Goal: Information Seeking & Learning: Check status

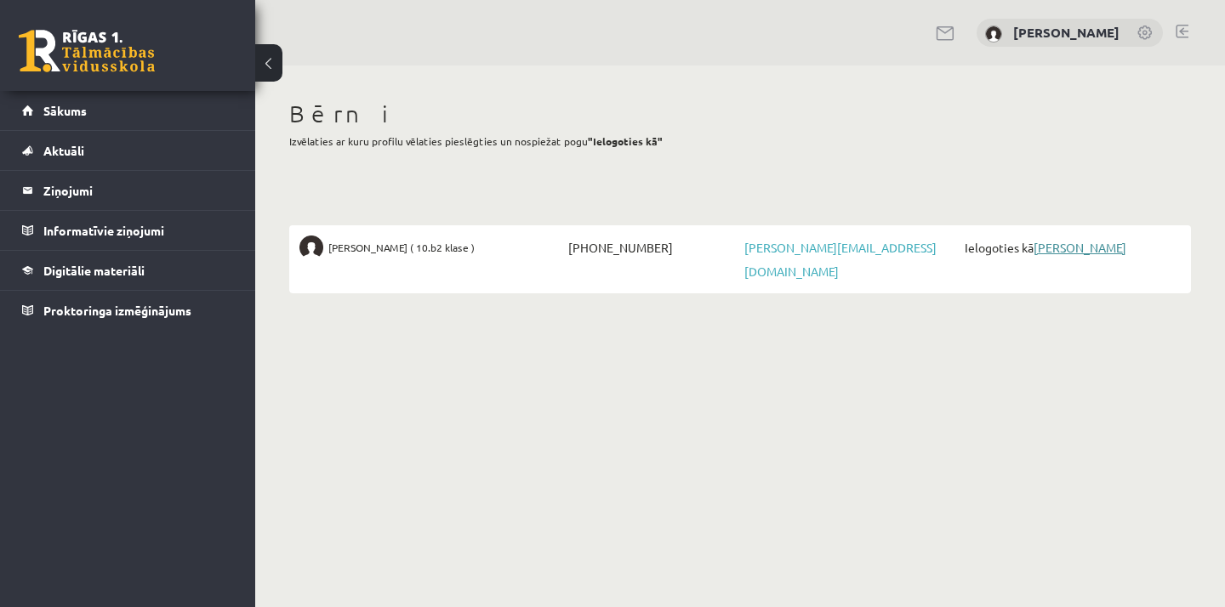
click at [1104, 245] on link "[PERSON_NAME]" at bounding box center [1079, 247] width 93 height 15
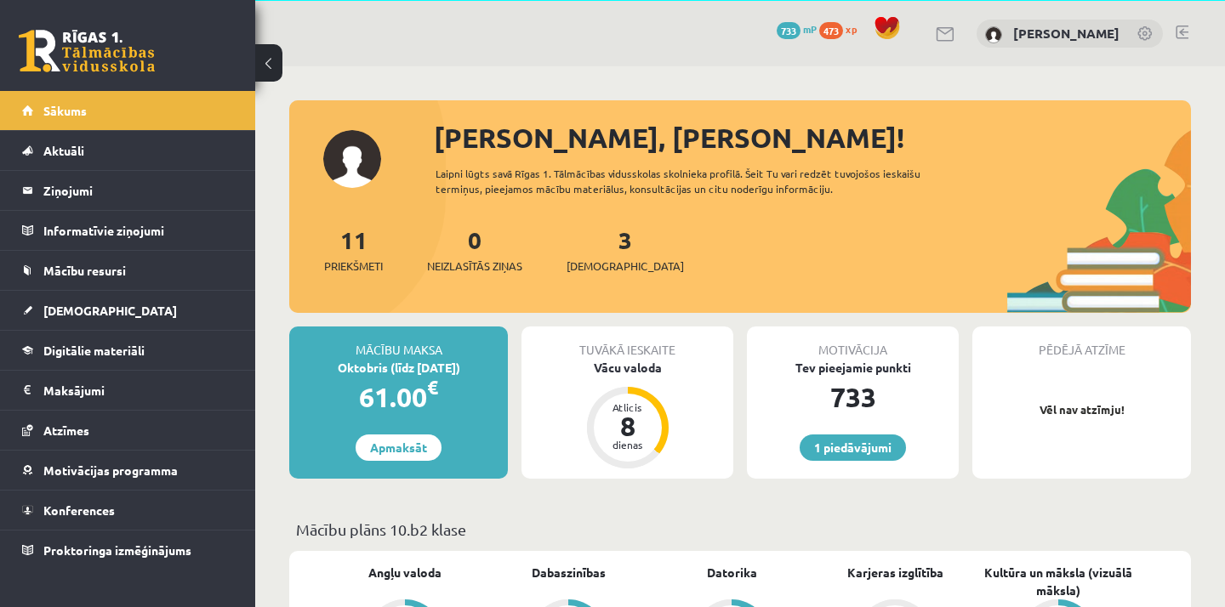
scroll to position [65, 0]
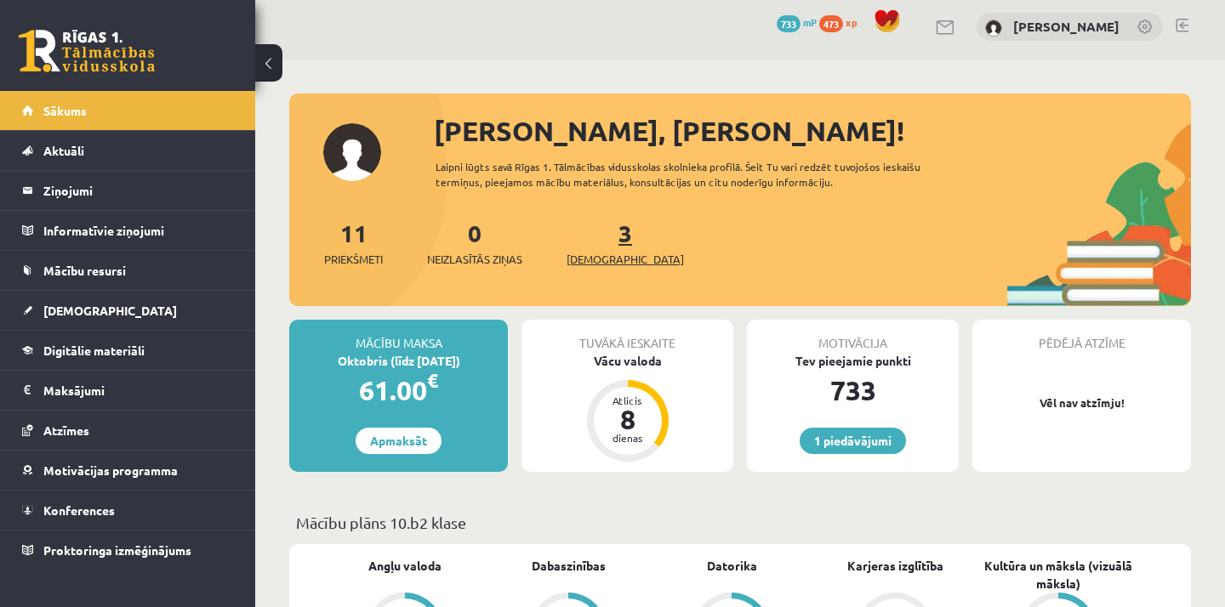
click at [598, 235] on link "3 Ieskaites" at bounding box center [624, 243] width 117 height 50
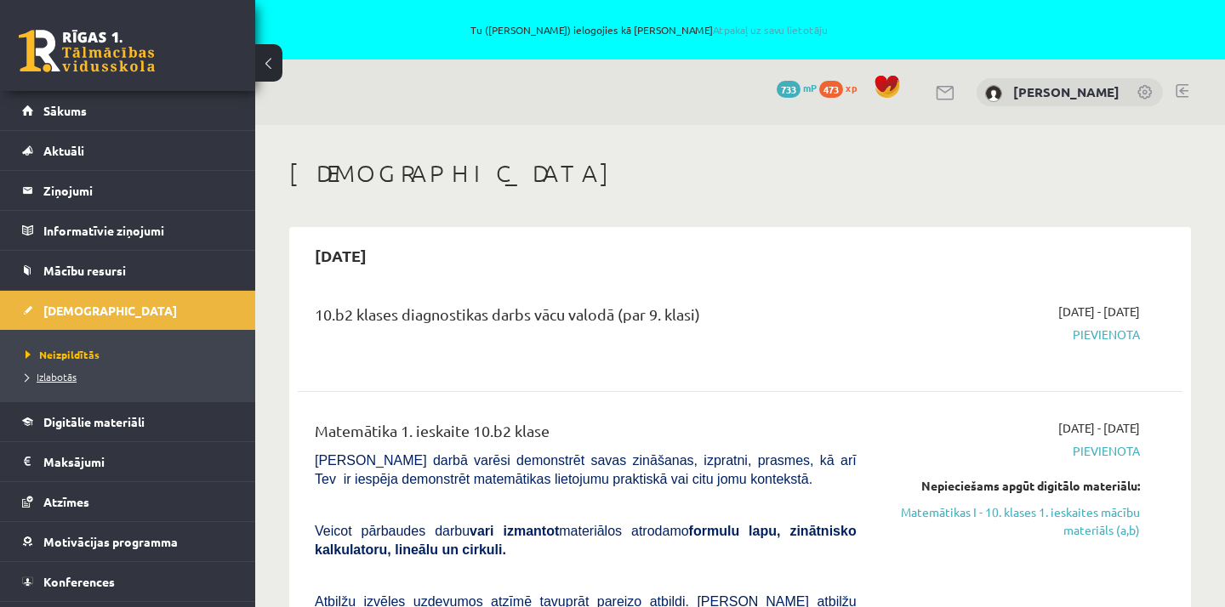
click at [57, 374] on span "Izlabotās" at bounding box center [51, 377] width 51 height 14
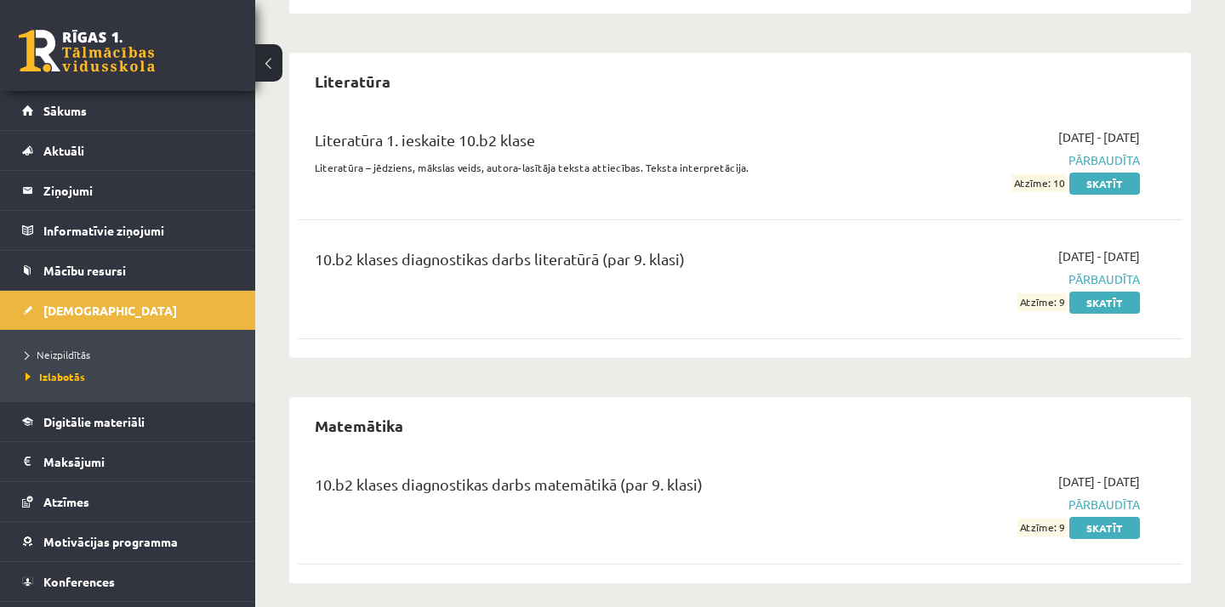
scroll to position [1890, 0]
click at [75, 352] on span "Neizpildītās" at bounding box center [58, 355] width 65 height 14
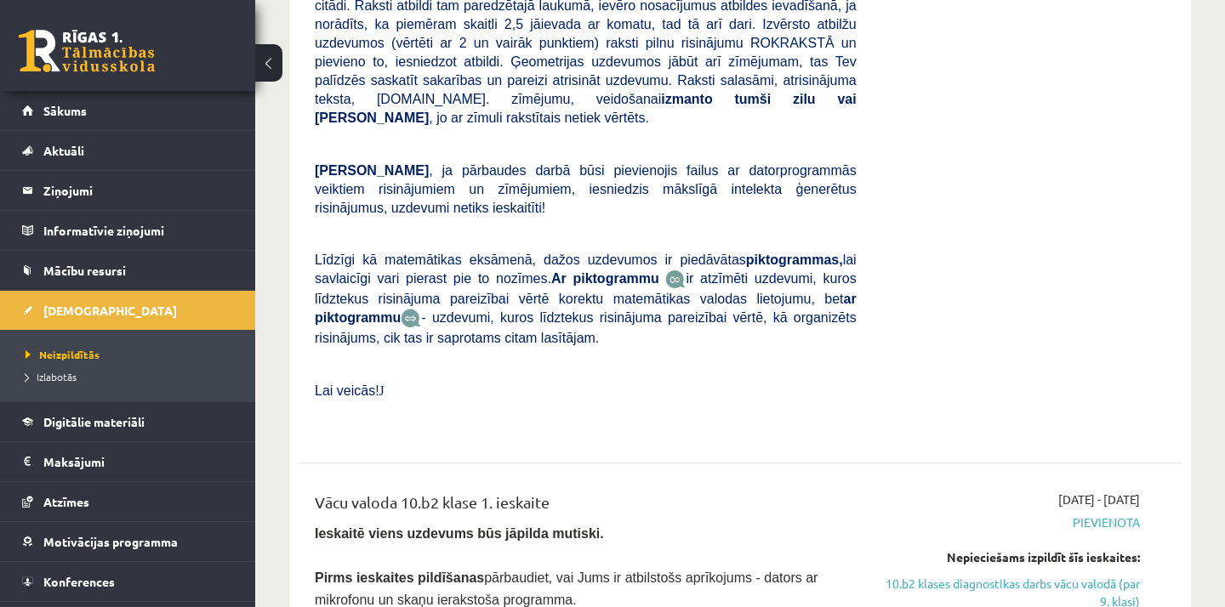
scroll to position [635, 0]
